Goal: Task Accomplishment & Management: Manage account settings

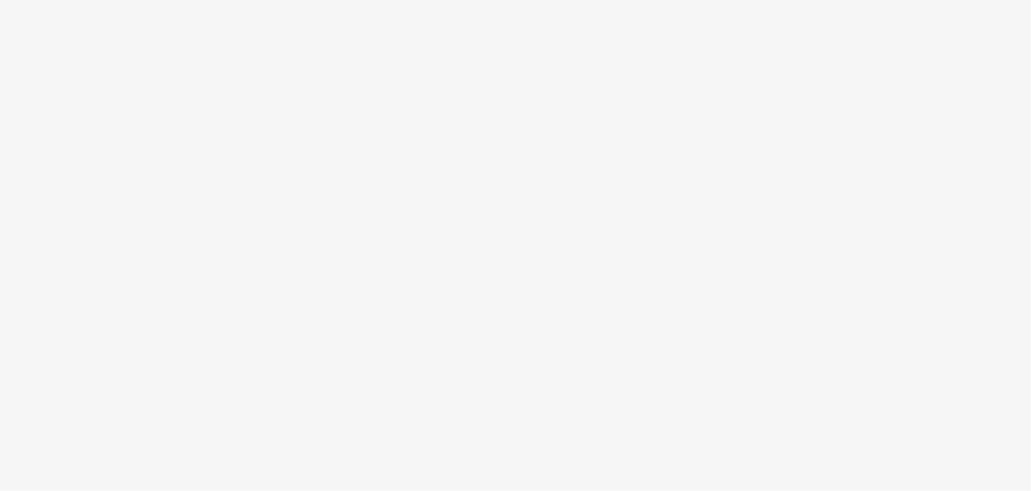
click at [667, 291] on body at bounding box center [515, 245] width 1031 height 491
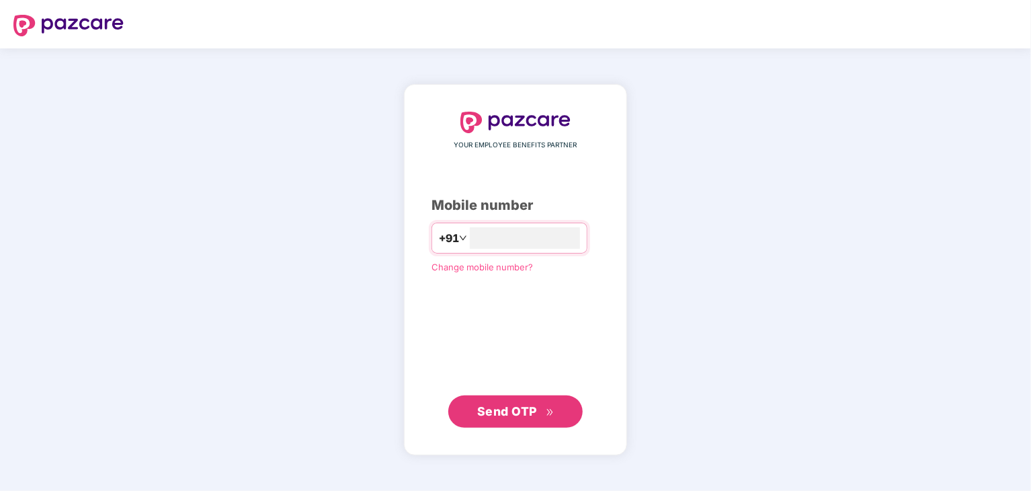
type input "**********"
click at [481, 392] on div "**********" at bounding box center [515, 270] width 168 height 316
click at [487, 415] on span "Send OTP" at bounding box center [507, 410] width 60 height 14
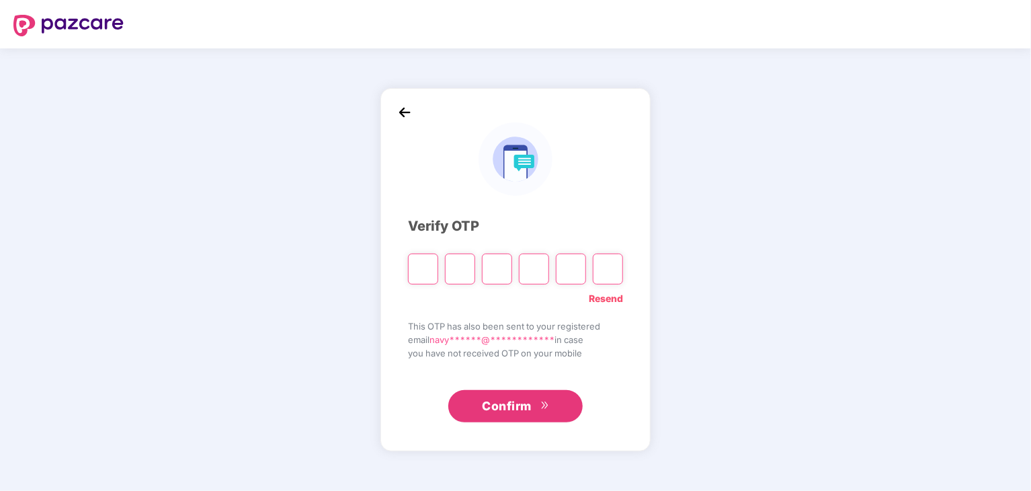
type input "*"
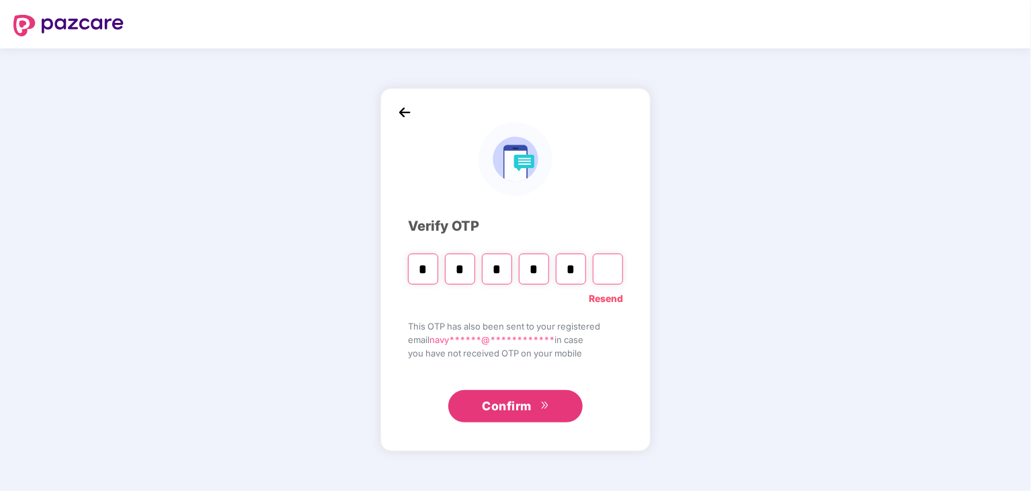
type input "*"
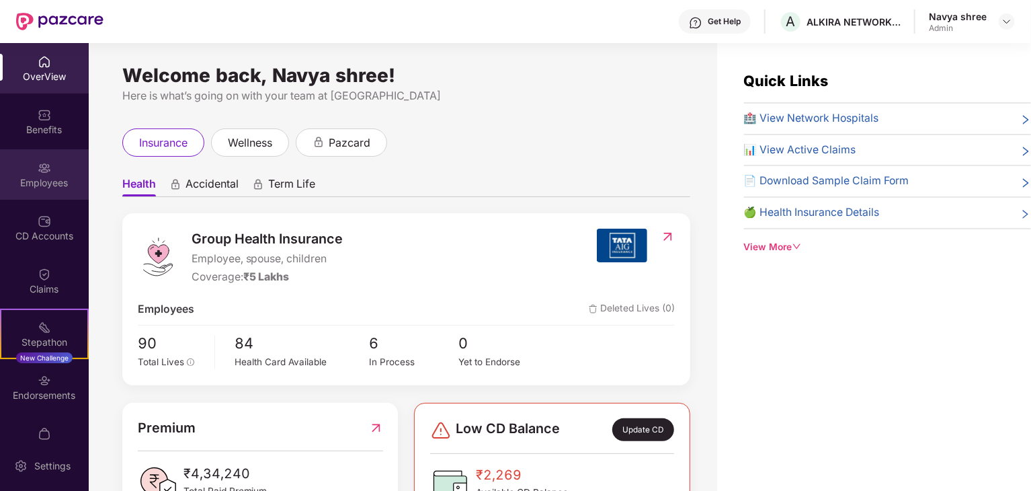
click at [46, 174] on img at bounding box center [44, 167] width 13 height 13
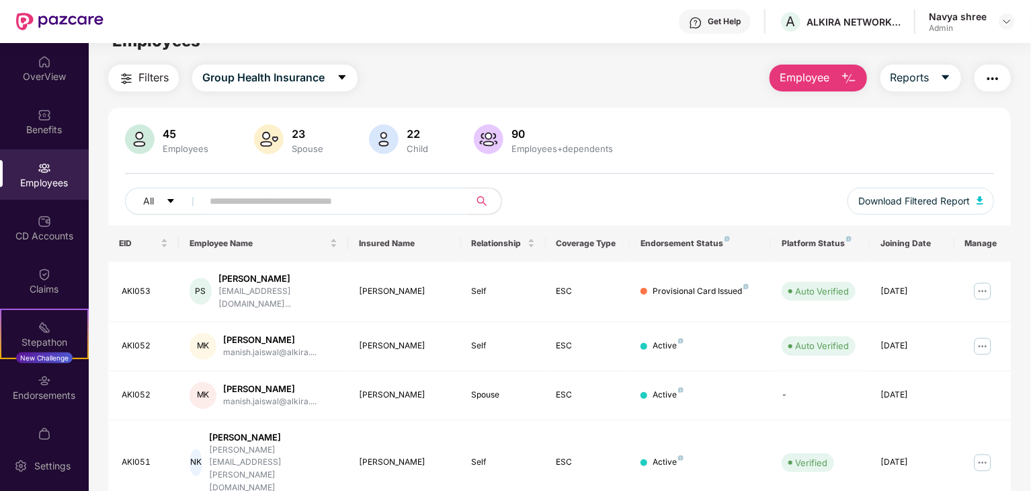
scroll to position [26, 0]
click at [259, 201] on input "text" at bounding box center [330, 200] width 241 height 20
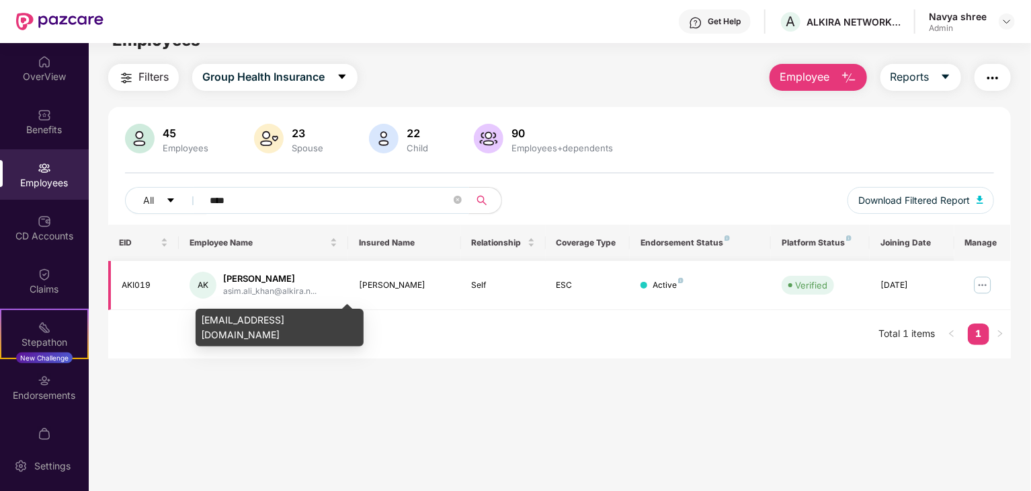
type input "****"
click at [263, 288] on div "asim.ali_khan@alkira.n..." at bounding box center [269, 291] width 93 height 13
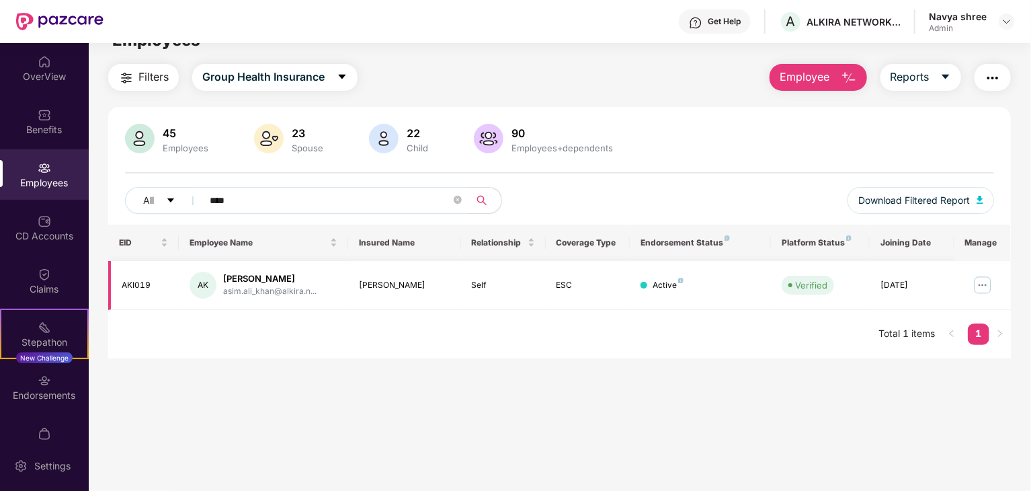
click at [139, 286] on div "AKI019" at bounding box center [145, 285] width 46 height 13
click at [913, 279] on div "[DATE]" at bounding box center [911, 285] width 63 height 13
click at [681, 267] on td "Active" at bounding box center [700, 285] width 141 height 49
click at [970, 285] on td at bounding box center [982, 285] width 56 height 49
click at [980, 285] on img at bounding box center [983, 285] width 22 height 22
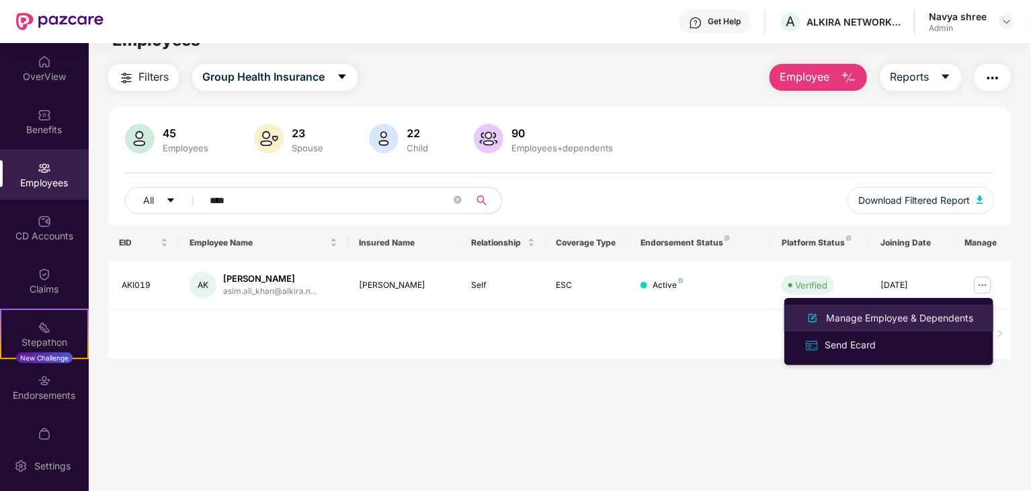
click at [863, 319] on div "Manage Employee & Dependents" at bounding box center [899, 317] width 153 height 15
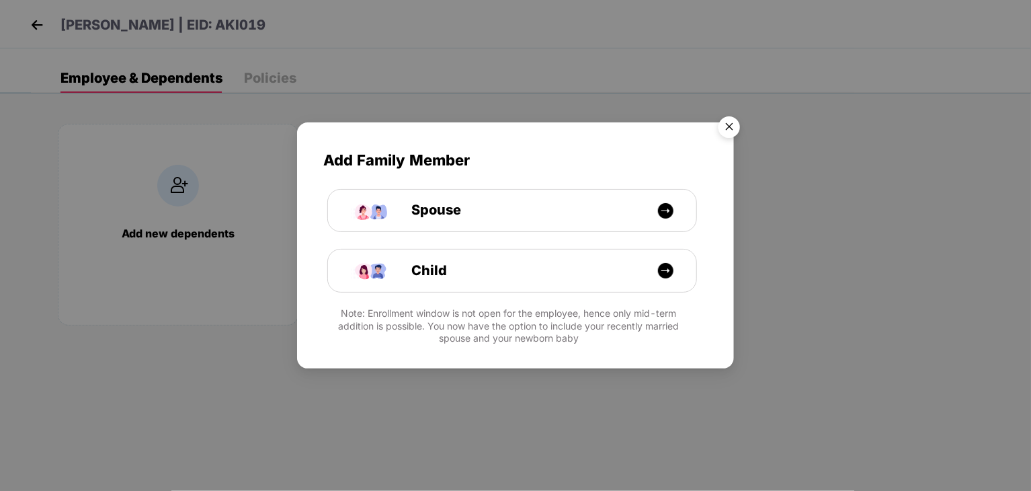
click at [733, 132] on img "Close" at bounding box center [729, 129] width 38 height 38
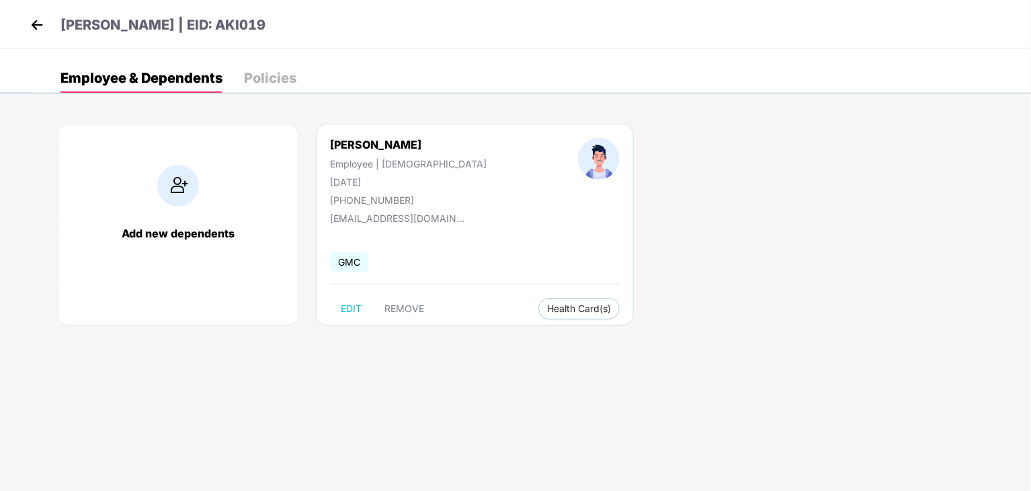
click at [445, 240] on div "[PERSON_NAME] Employee | [DEMOGRAPHIC_DATA] [DATE] [PHONE_NUMBER] [EMAIL_ADDRES…" at bounding box center [475, 225] width 318 height 202
click at [547, 311] on span "Health Card(s)" at bounding box center [579, 308] width 64 height 7
click at [503, 336] on span "Health Insurance(ESC)" at bounding box center [527, 334] width 118 height 15
click at [505, 241] on div "[PERSON_NAME] Employee | [DEMOGRAPHIC_DATA] [DATE] [PHONE_NUMBER] [EMAIL_ADDRES…" at bounding box center [475, 225] width 318 height 202
click at [653, 321] on div "Add new dependents [PERSON_NAME] Employee | [DEMOGRAPHIC_DATA] [DATE] [PHONE_NU…" at bounding box center [531, 230] width 1000 height 255
